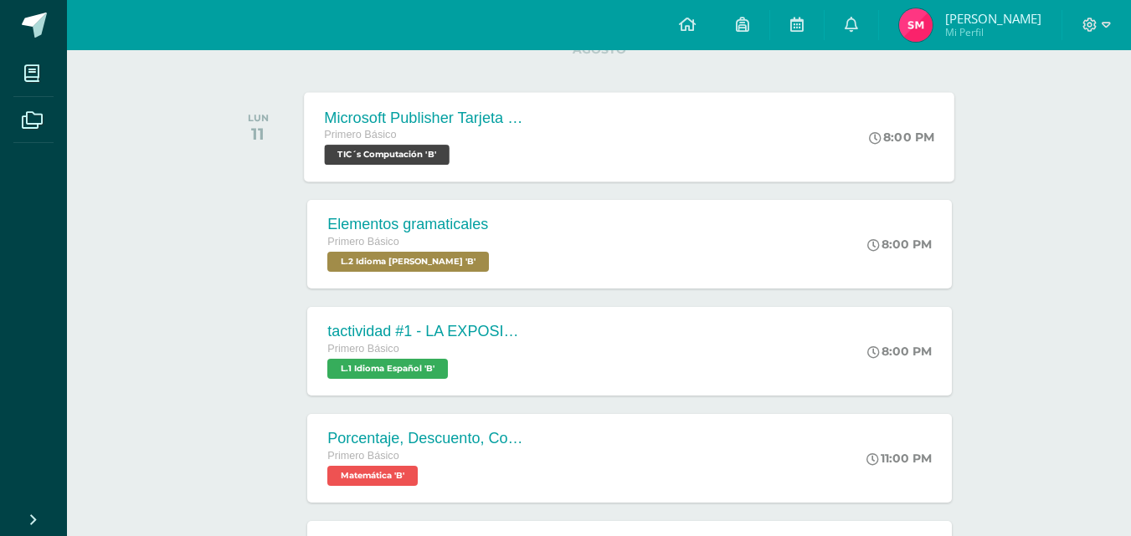
scroll to position [239, 0]
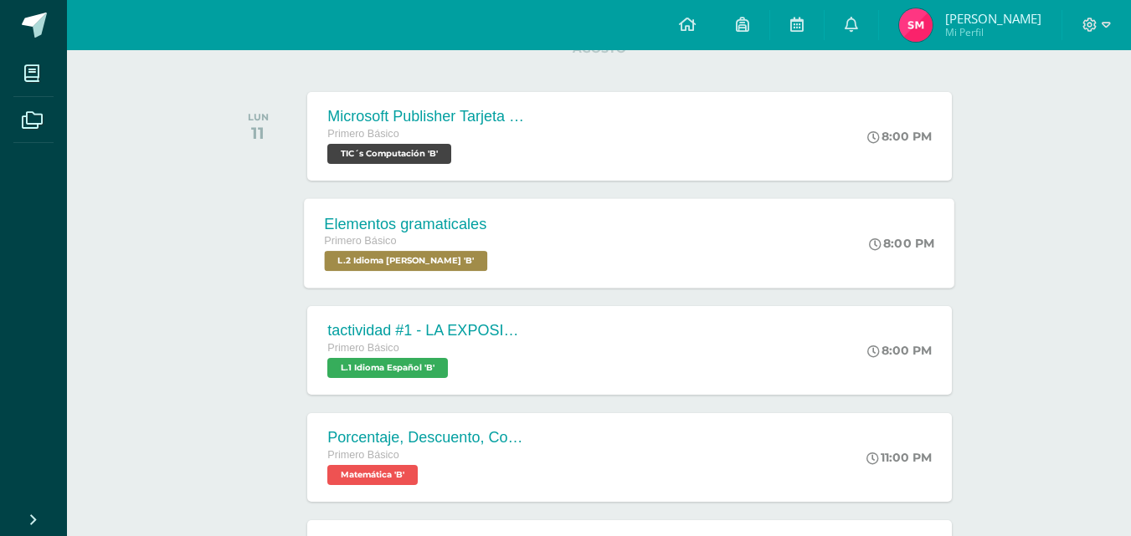
click at [596, 224] on div "Elementos gramaticales Primero Básico L.2 Idioma [PERSON_NAME] 'B' 8:00 PM Elem…" at bounding box center [630, 243] width 650 height 90
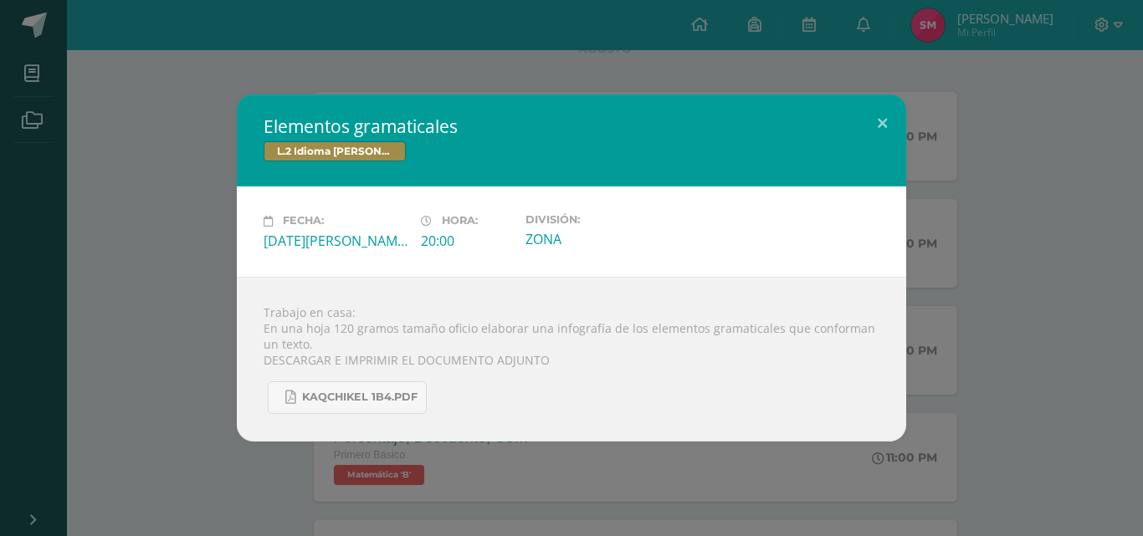
click at [198, 300] on div "Elementos gramaticales L.2 Idioma [PERSON_NAME] Fecha: [DATE][PERSON_NAME] Hora…" at bounding box center [572, 268] width 1130 height 347
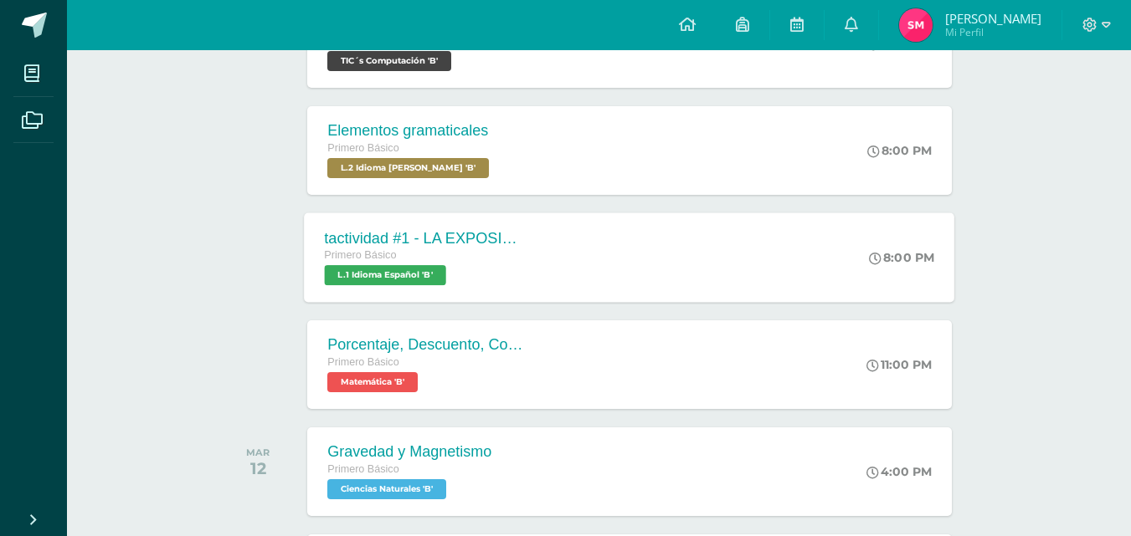
scroll to position [331, 0]
click at [468, 232] on div "tactividad #1 - LA EXPOSICIÓN ORAL" at bounding box center [426, 239] width 203 height 18
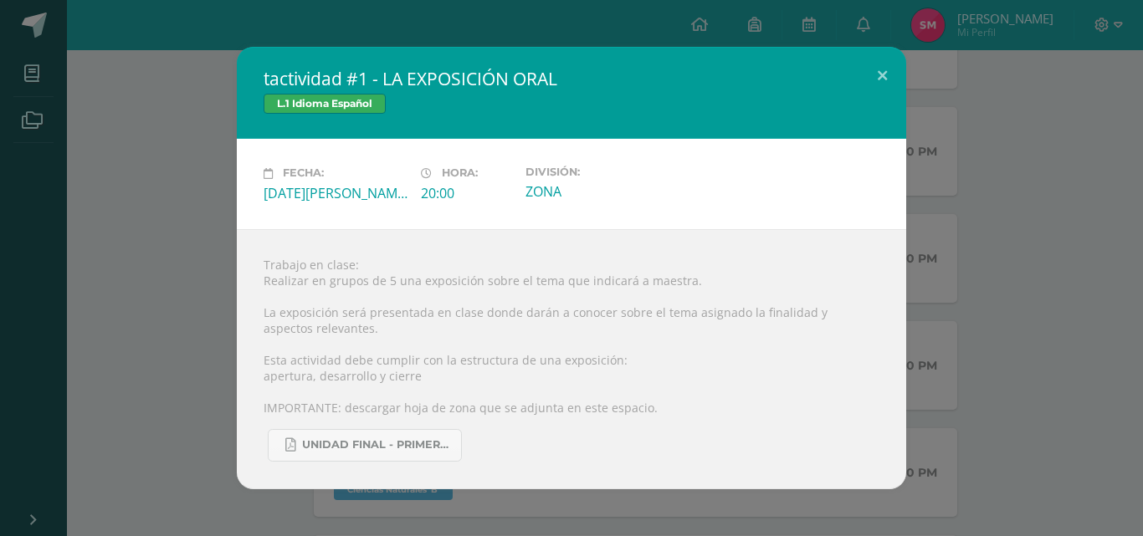
drag, startPoint x: 468, startPoint y: 232, endPoint x: 229, endPoint y: 205, distance: 240.0
click at [229, 205] on div "tactividad #1 - LA EXPOSICIÓN ORAL L.1 Idioma Español Fecha: [DATE][PERSON_NAME…" at bounding box center [572, 268] width 1130 height 442
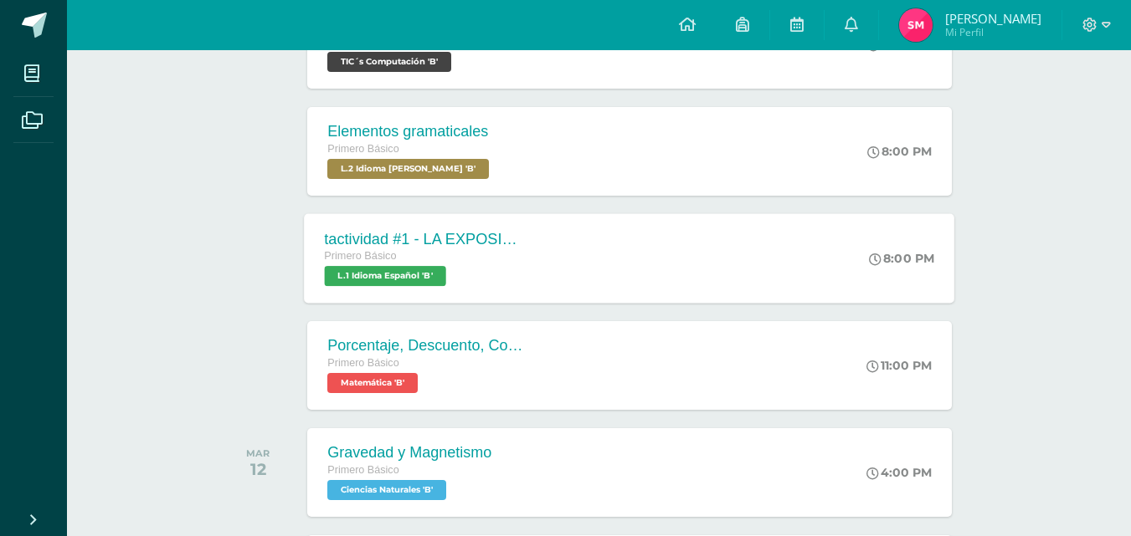
click at [462, 226] on div "tactividad #1 - LA EXPOSICIÓN ORAL Primero Básico L.1 Idioma Español 'B'" at bounding box center [427, 258] width 244 height 90
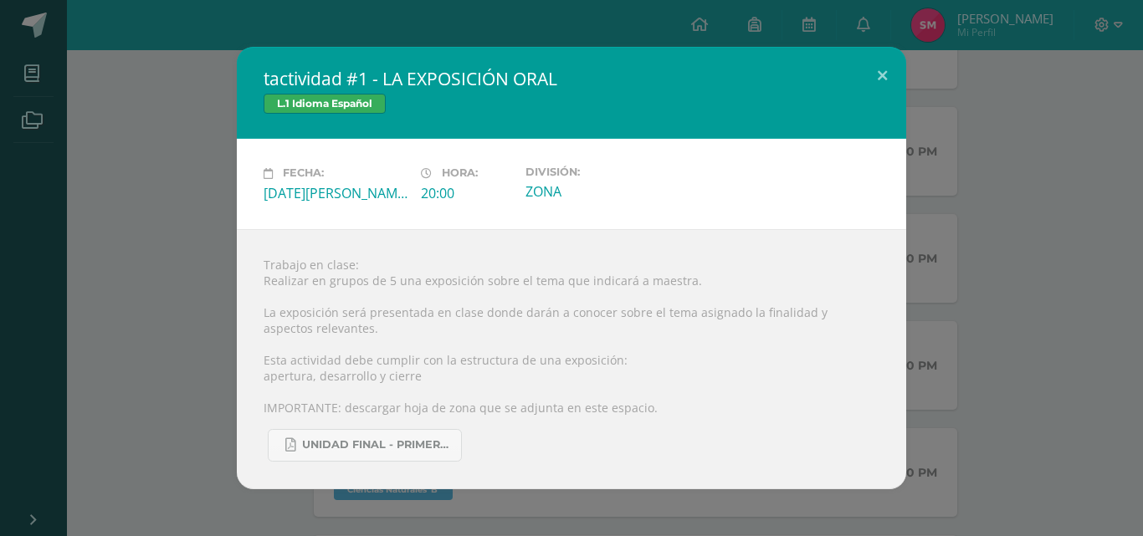
click at [138, 169] on div "tactividad #1 - LA EXPOSICIÓN ORAL L.1 Idioma Español Fecha: [DATE][PERSON_NAME…" at bounding box center [572, 268] width 1130 height 442
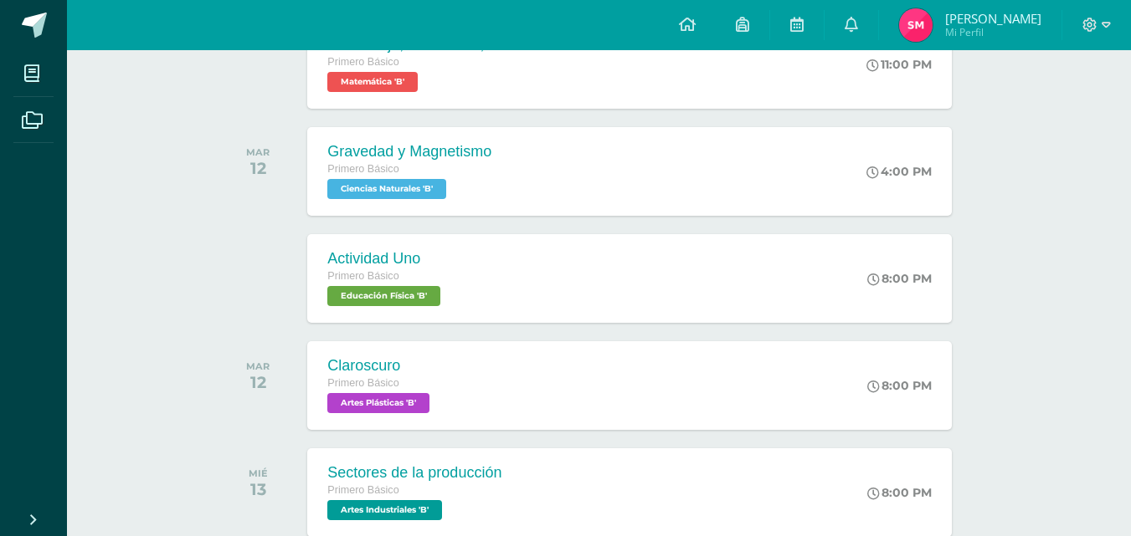
scroll to position [638, 0]
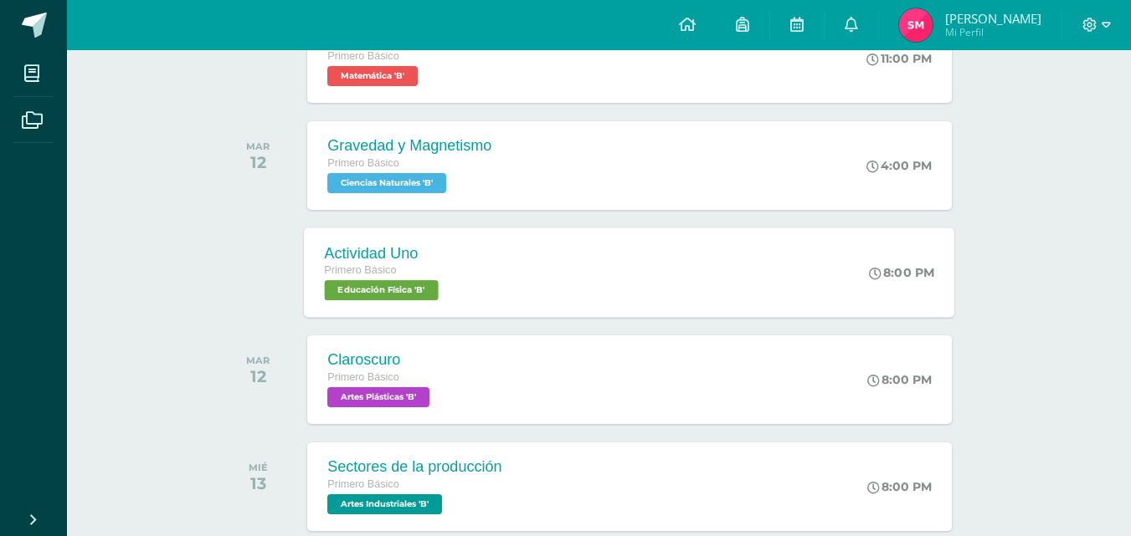
click at [507, 256] on div "Actividad Uno Primero Básico Educación Física 'B' 8:00 PM Actividad Uno Educaci…" at bounding box center [630, 273] width 650 height 90
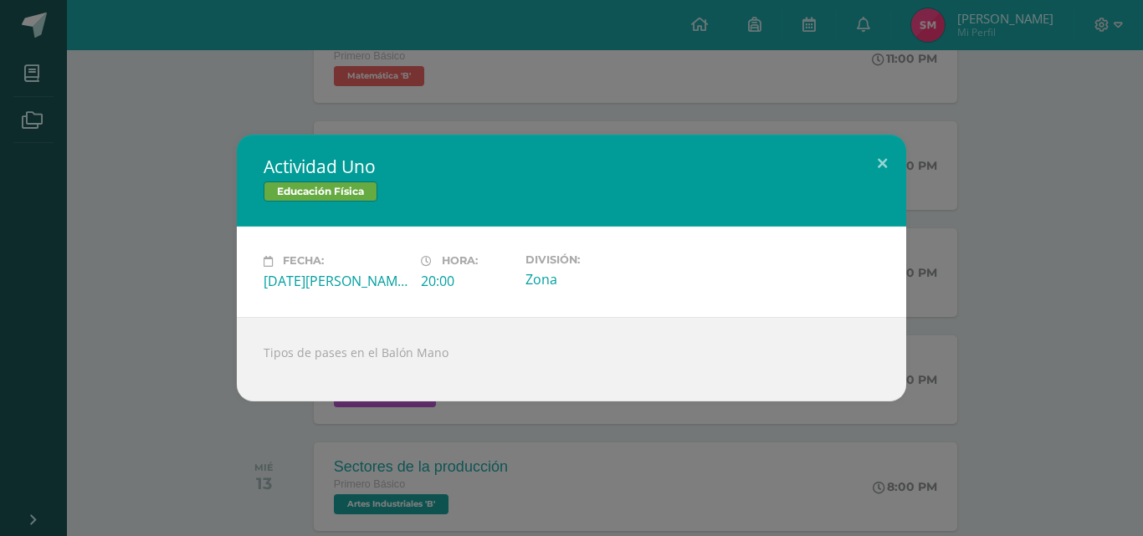
click at [121, 241] on div "Actividad Uno Educación Física Fecha: [DATE][PERSON_NAME] Hora: 20:00 División:…" at bounding box center [572, 268] width 1130 height 266
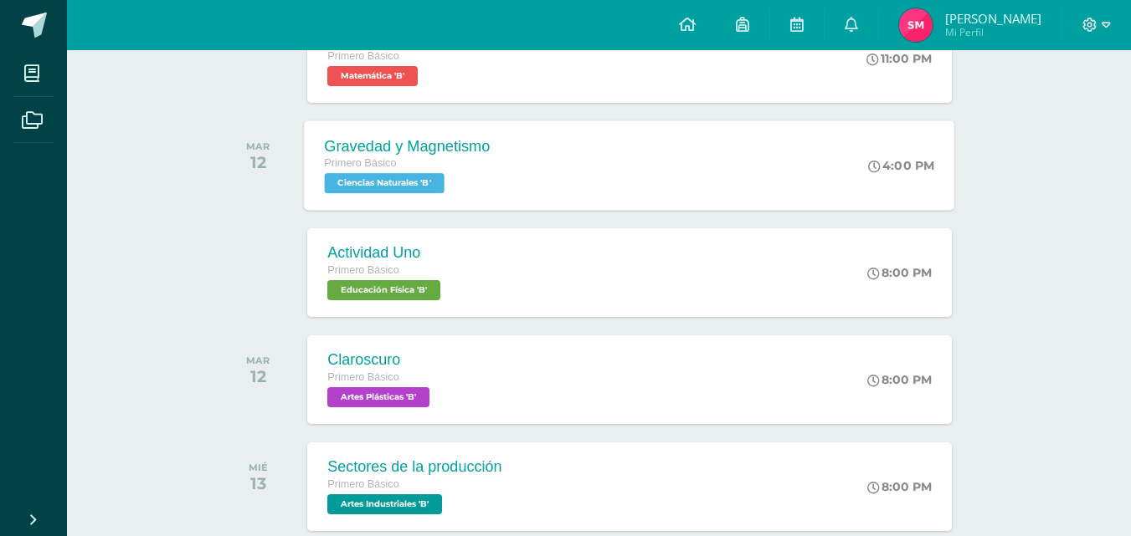
click at [411, 176] on span "Ciencias Naturales 'B'" at bounding box center [385, 183] width 120 height 20
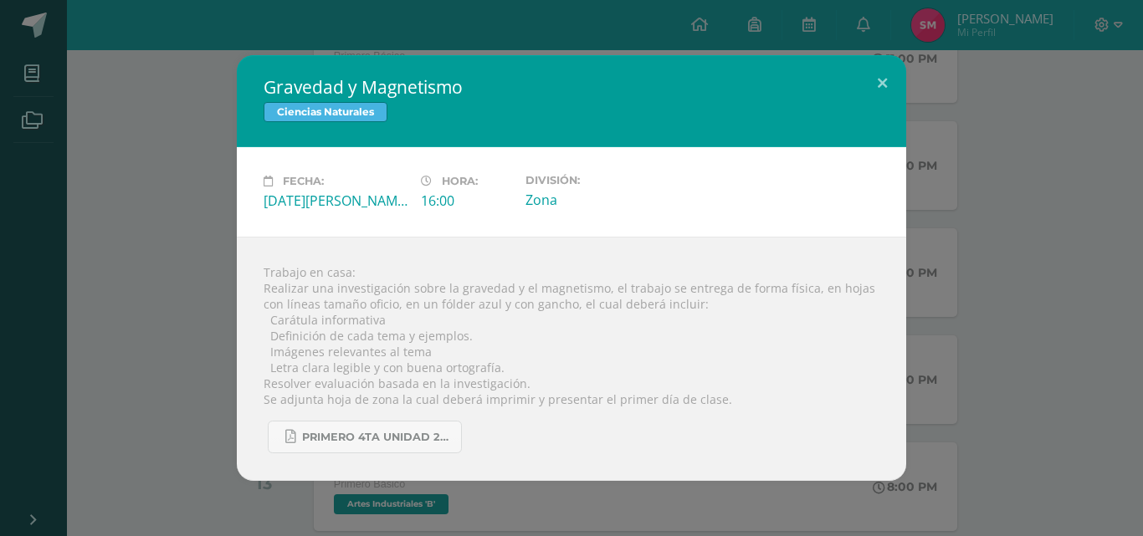
drag, startPoint x: 411, startPoint y: 176, endPoint x: 203, endPoint y: 236, distance: 216.9
click at [203, 236] on div "Gravedad y Magnetismo Ciencias Naturales Fecha: [DATE][PERSON_NAME] Hora: 16:00…" at bounding box center [572, 268] width 1130 height 426
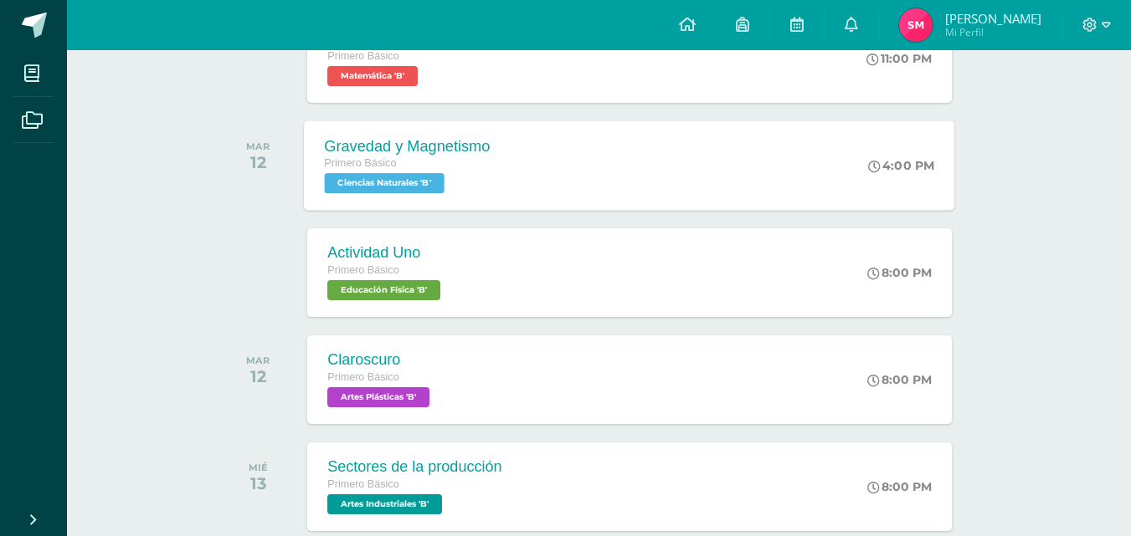
click at [429, 163] on div "Primero Básico" at bounding box center [408, 164] width 166 height 18
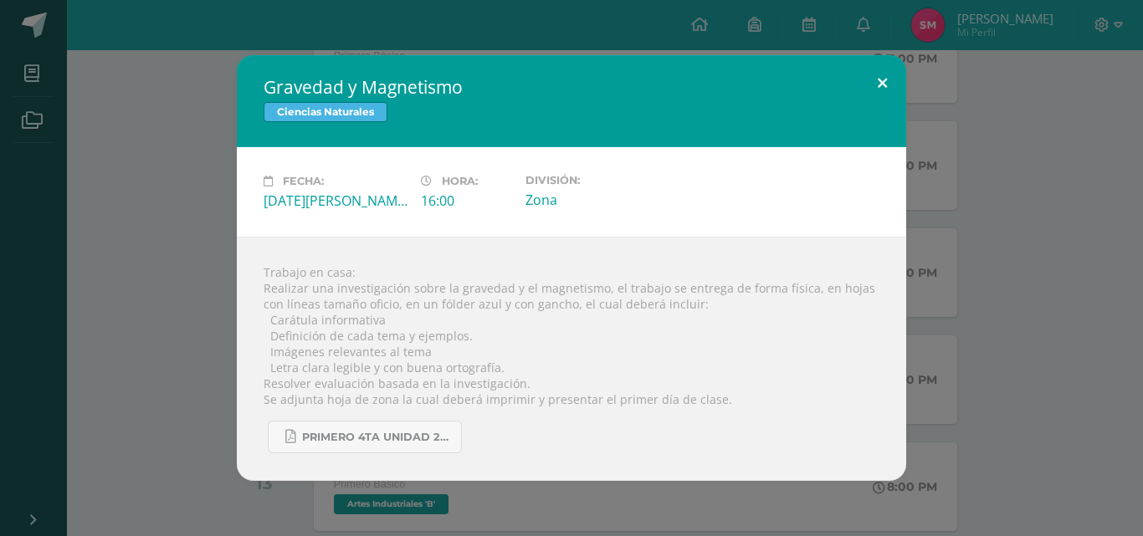
click at [878, 85] on button at bounding box center [883, 83] width 48 height 57
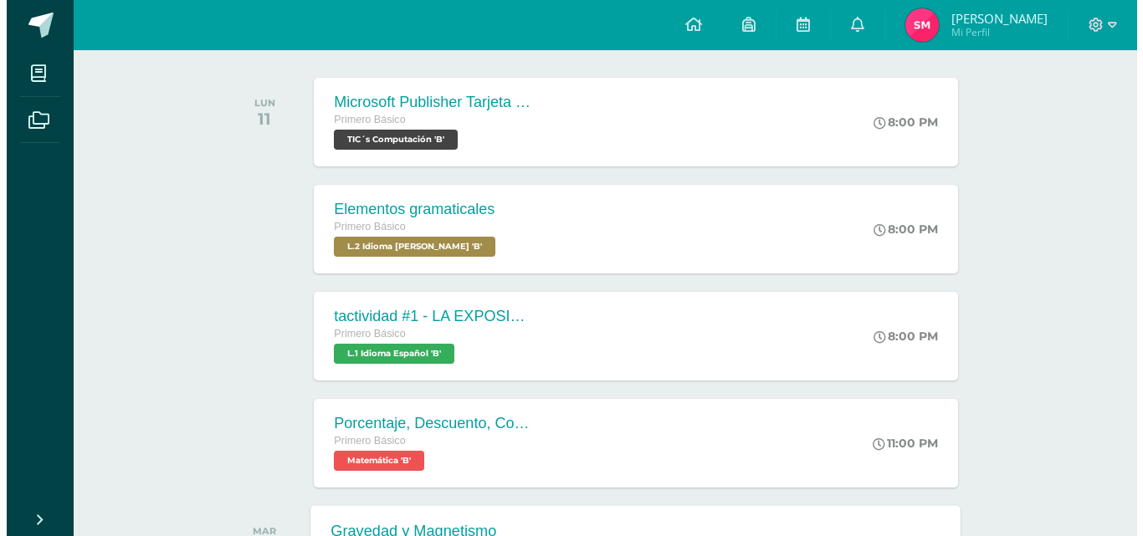
scroll to position [254, 0]
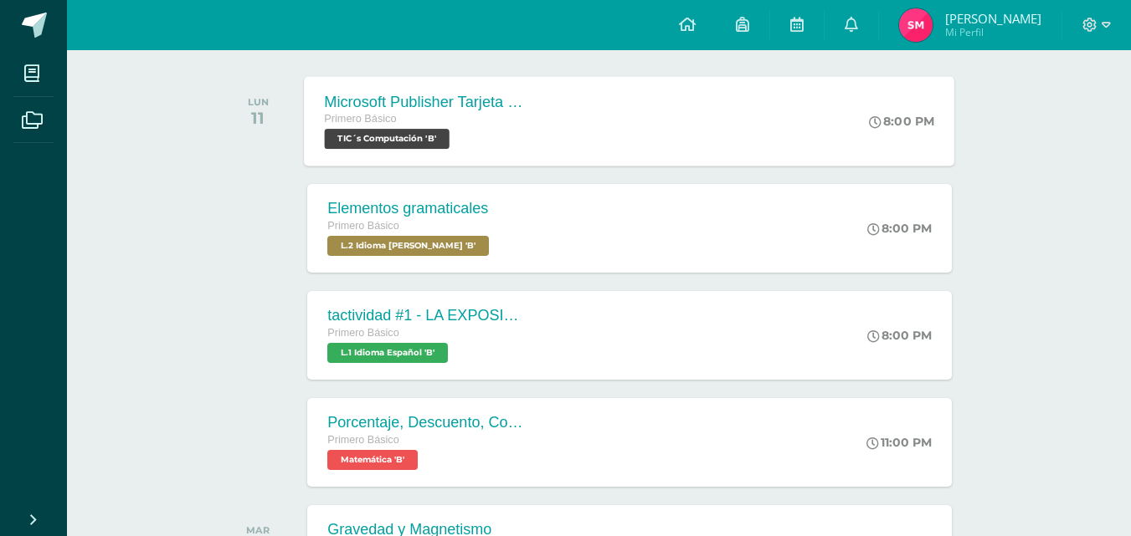
click at [604, 121] on div "Microsoft Publisher Tarjeta de invitación Primero Básico TIC´s Computación 'B' …" at bounding box center [630, 121] width 650 height 90
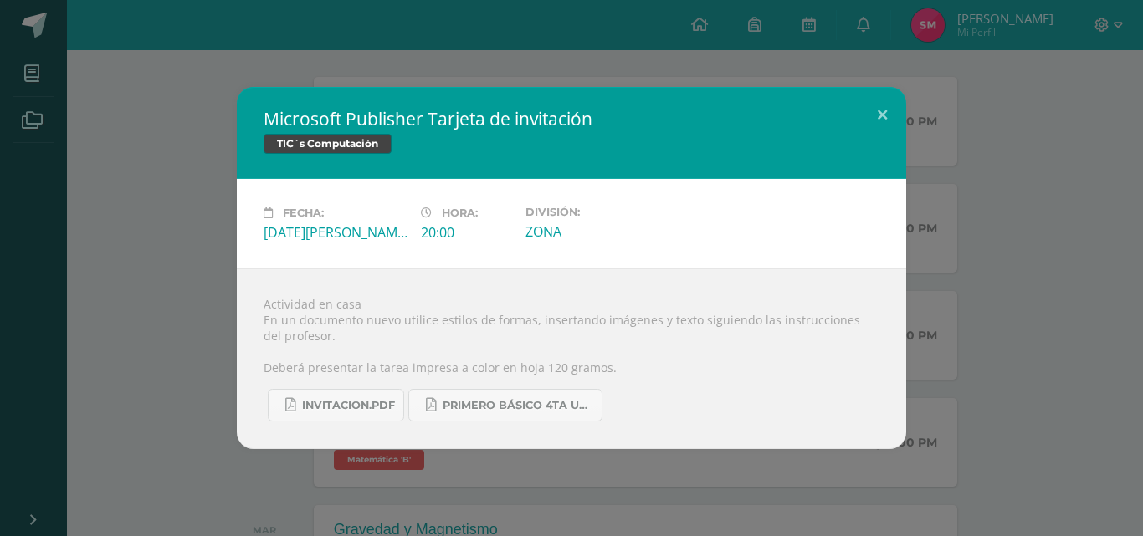
click at [183, 166] on div "Microsoft Publisher Tarjeta de invitación TIC´s Computación Fecha: [DATE][PERSO…" at bounding box center [572, 268] width 1130 height 362
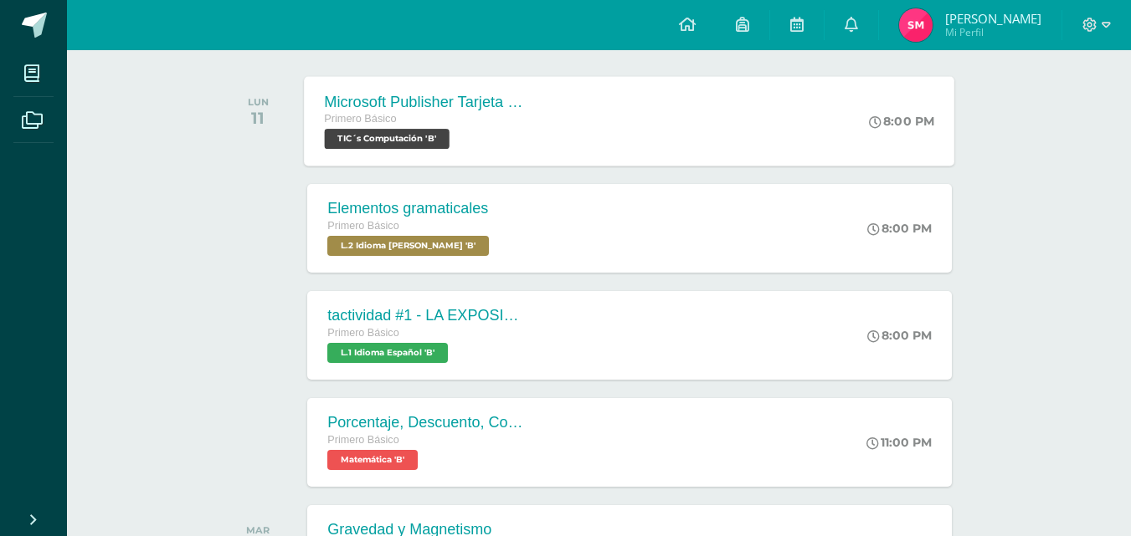
click at [498, 107] on div "Microsoft Publisher Tarjeta de invitación" at bounding box center [426, 102] width 203 height 18
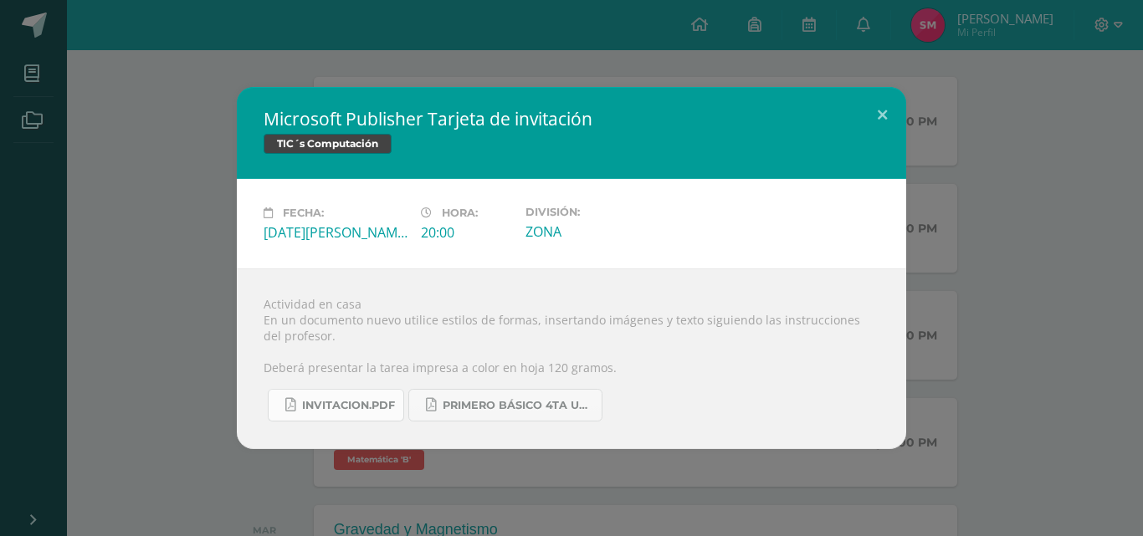
click at [356, 403] on span "INVITACION.pdf" at bounding box center [348, 405] width 93 height 13
